Goal: Information Seeking & Learning: Learn about a topic

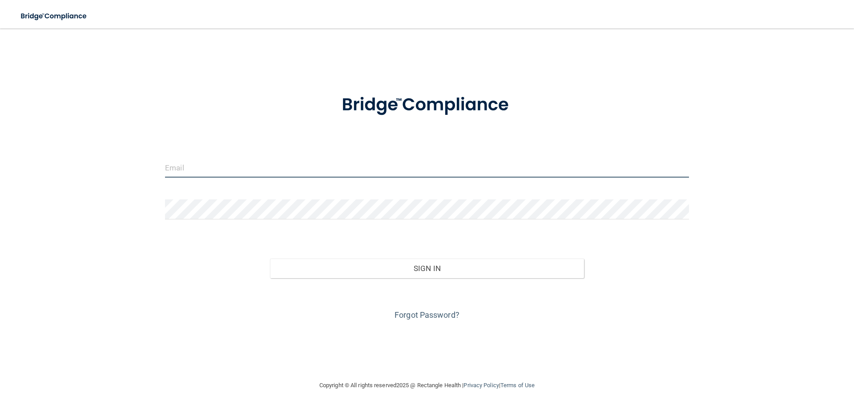
click at [215, 173] on input "email" at bounding box center [427, 167] width 524 height 20
type input "[PERSON_NAME][EMAIL_ADDRESS][PERSON_NAME][DOMAIN_NAME]"
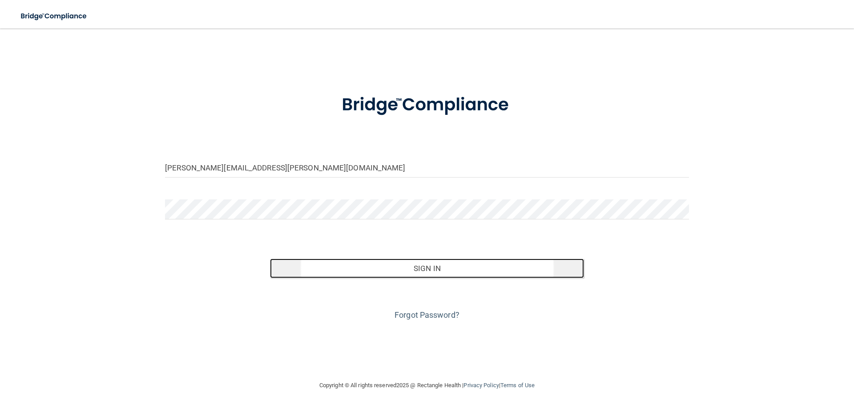
click at [441, 269] on button "Sign In" at bounding box center [427, 268] width 314 height 20
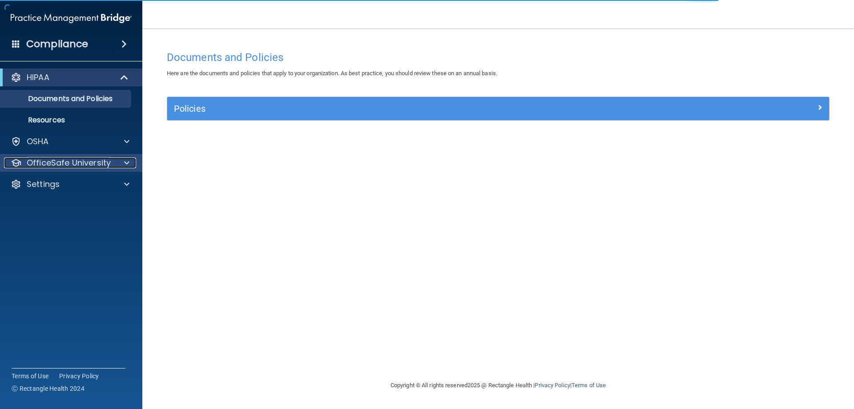
click at [128, 164] on span at bounding box center [126, 162] width 5 height 11
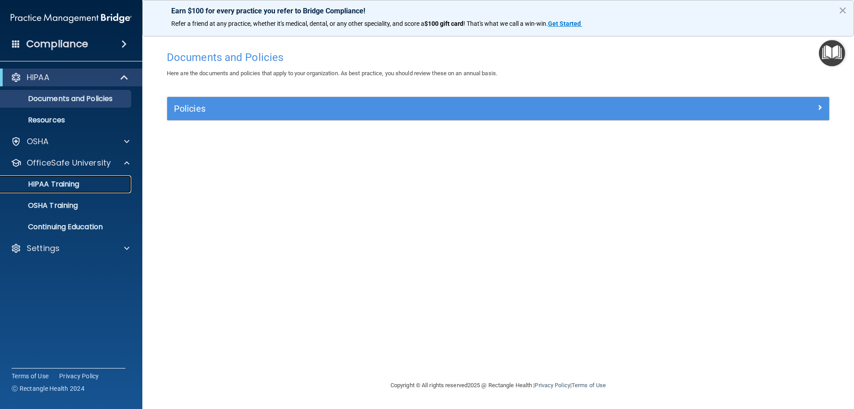
click at [47, 182] on p "HIPAA Training" at bounding box center [42, 184] width 73 height 9
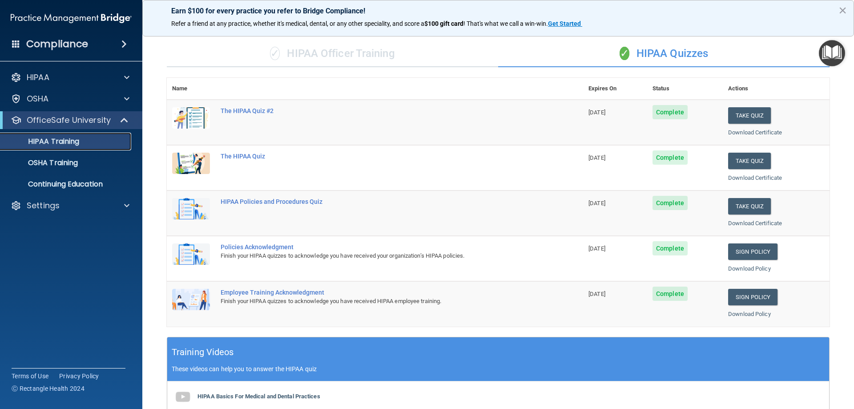
scroll to position [39, 0]
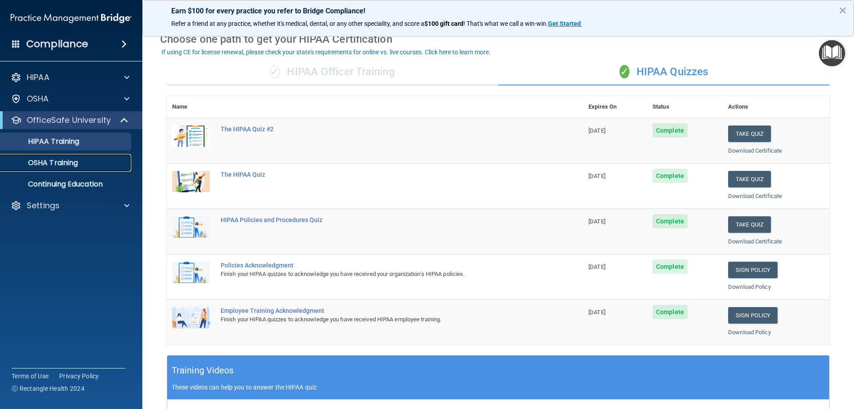
click at [68, 165] on p "OSHA Training" at bounding box center [42, 162] width 72 height 9
